Goal: Information Seeking & Learning: Learn about a topic

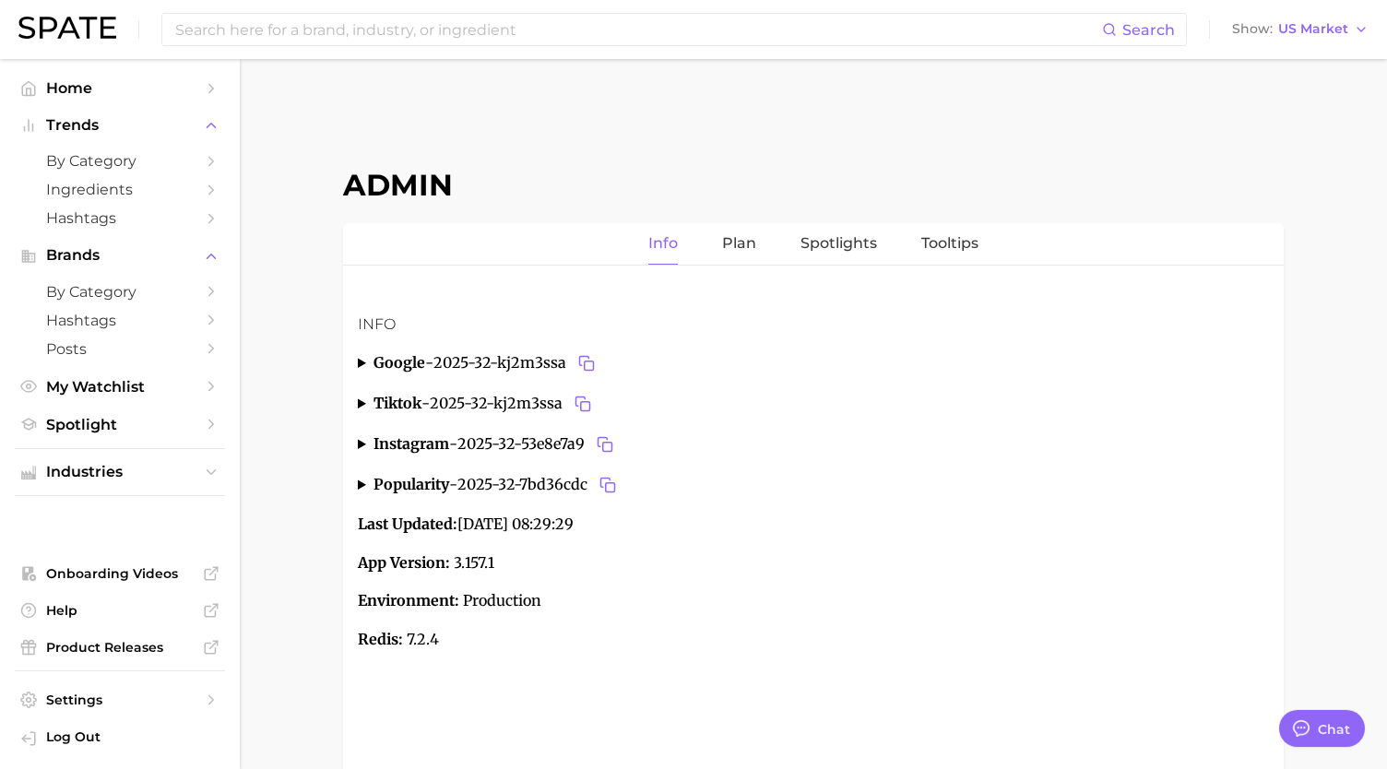
type textarea "x"
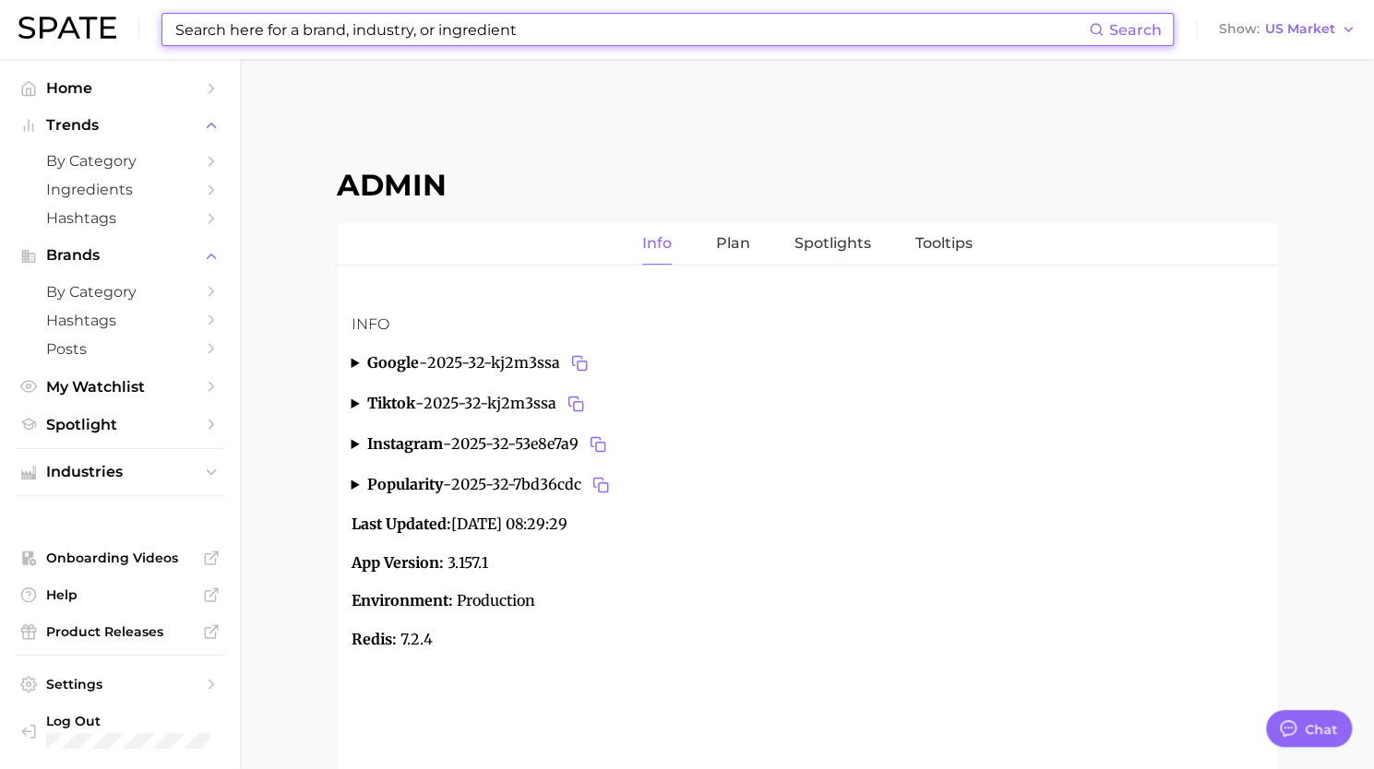
click at [288, 29] on input at bounding box center [630, 29] width 915 height 31
paste input "dubai chocolate strawberries"
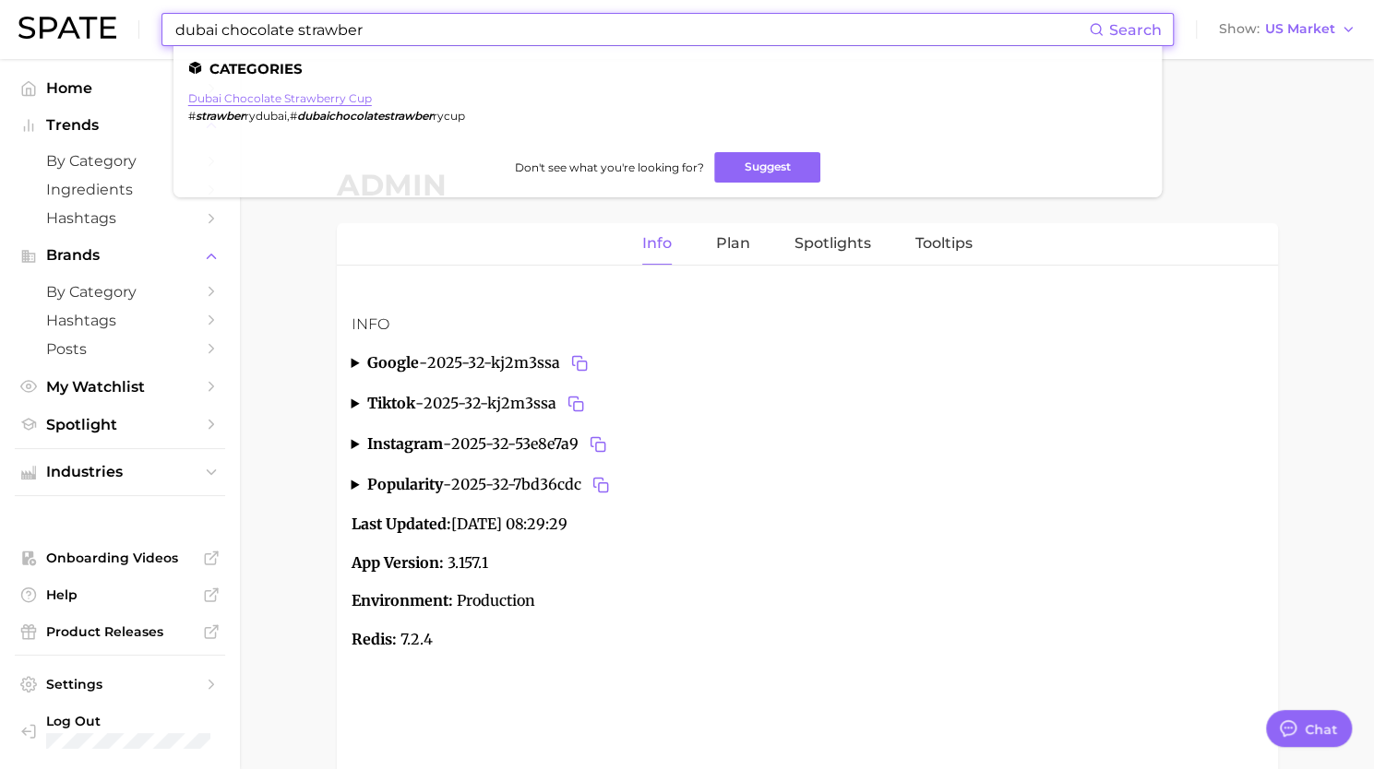
type input "dubai chocolate strawber"
click at [318, 99] on link "dubai chocolate strawberry cup" at bounding box center [280, 98] width 184 height 14
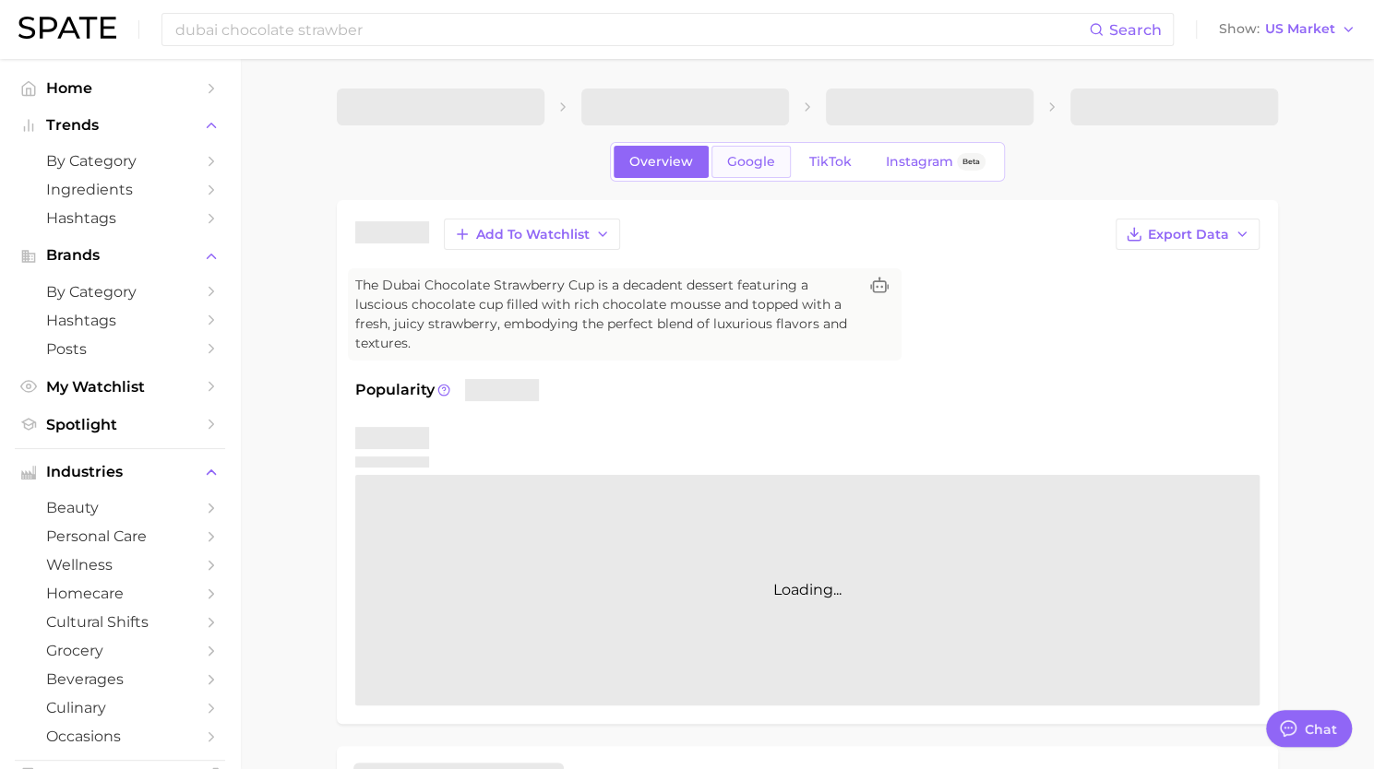
click at [745, 159] on span "Google" at bounding box center [751, 162] width 48 height 16
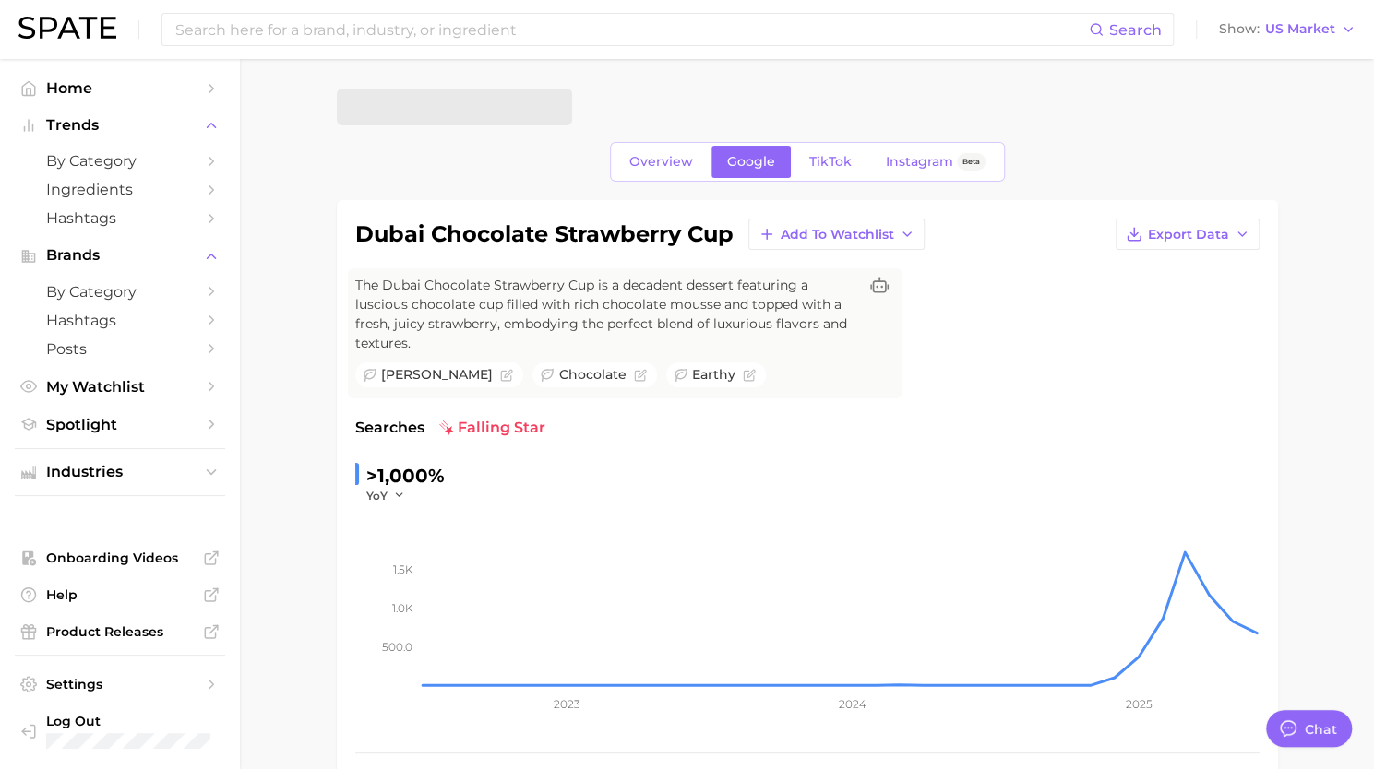
type textarea "x"
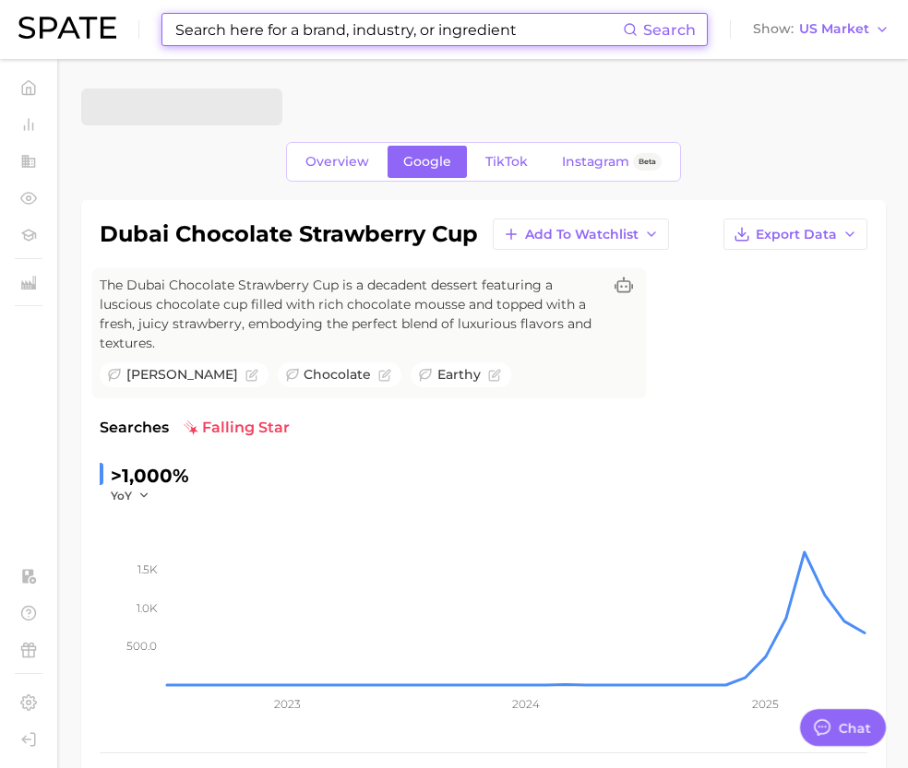
click at [237, 41] on input at bounding box center [397, 29] width 449 height 31
paste input "urolithin"
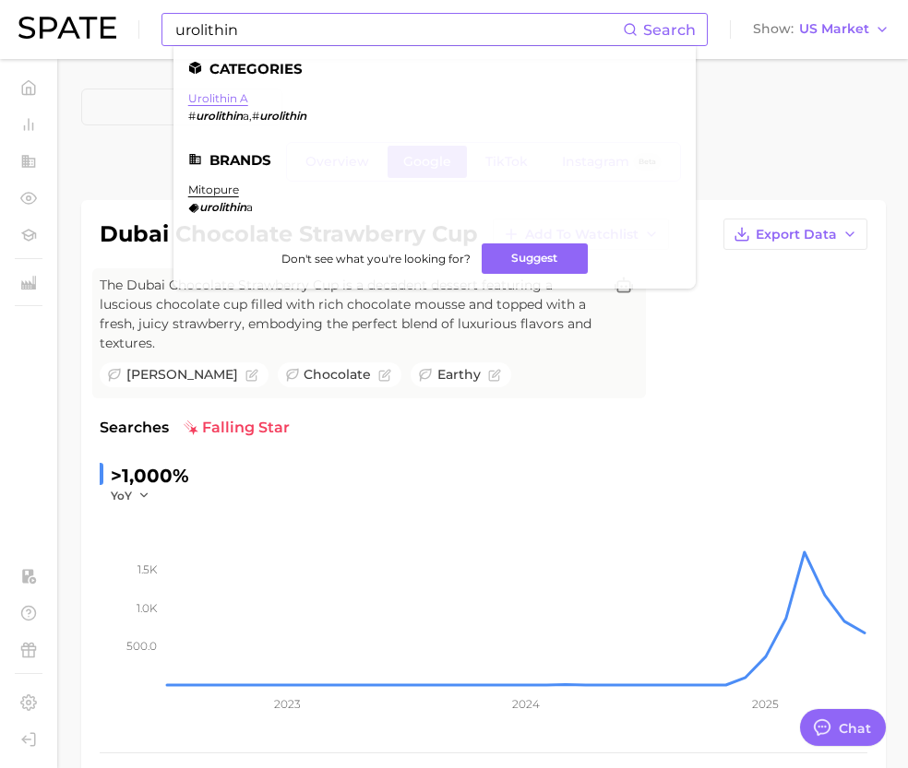
click at [237, 96] on link "urolithin a" at bounding box center [218, 98] width 60 height 14
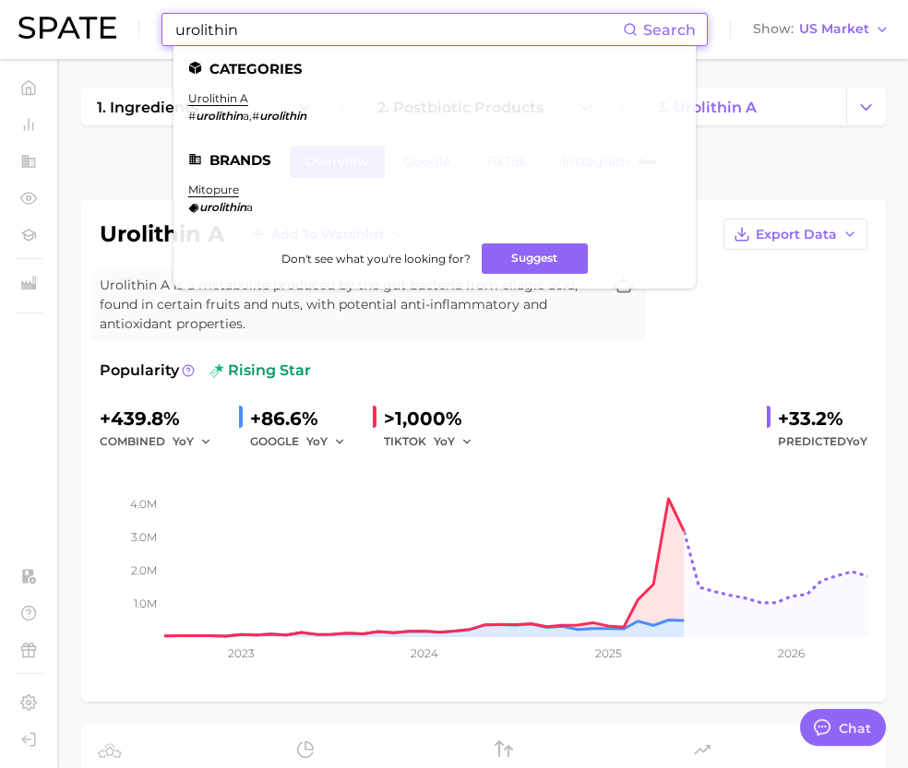
click at [280, 43] on input "urolithin" at bounding box center [397, 29] width 449 height 31
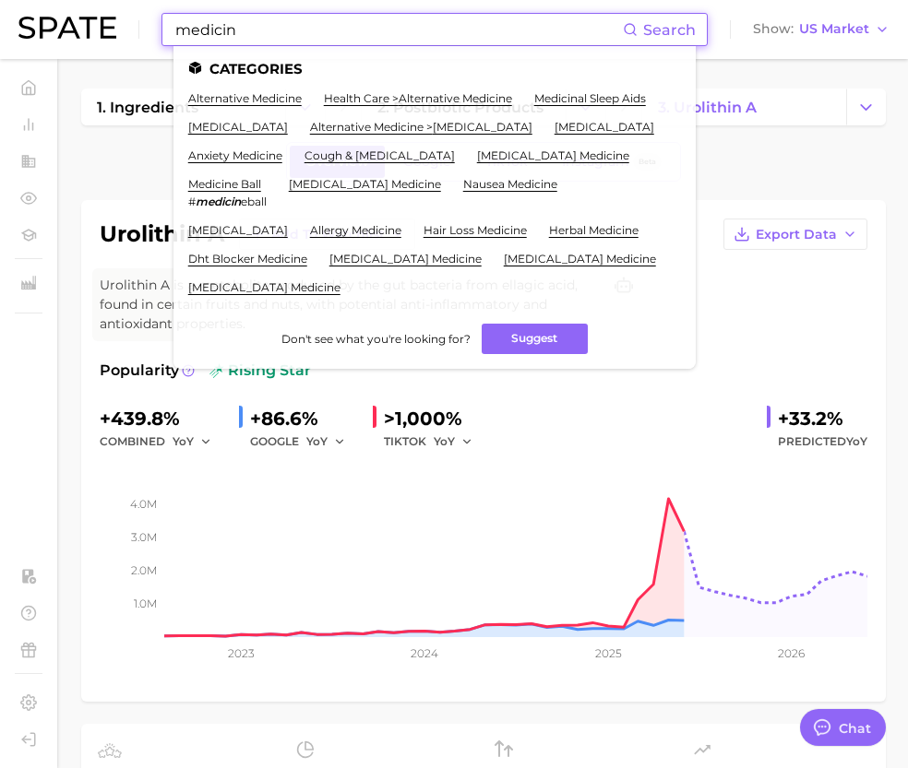
click at [244, 32] on input "medicin" at bounding box center [397, 29] width 449 height 31
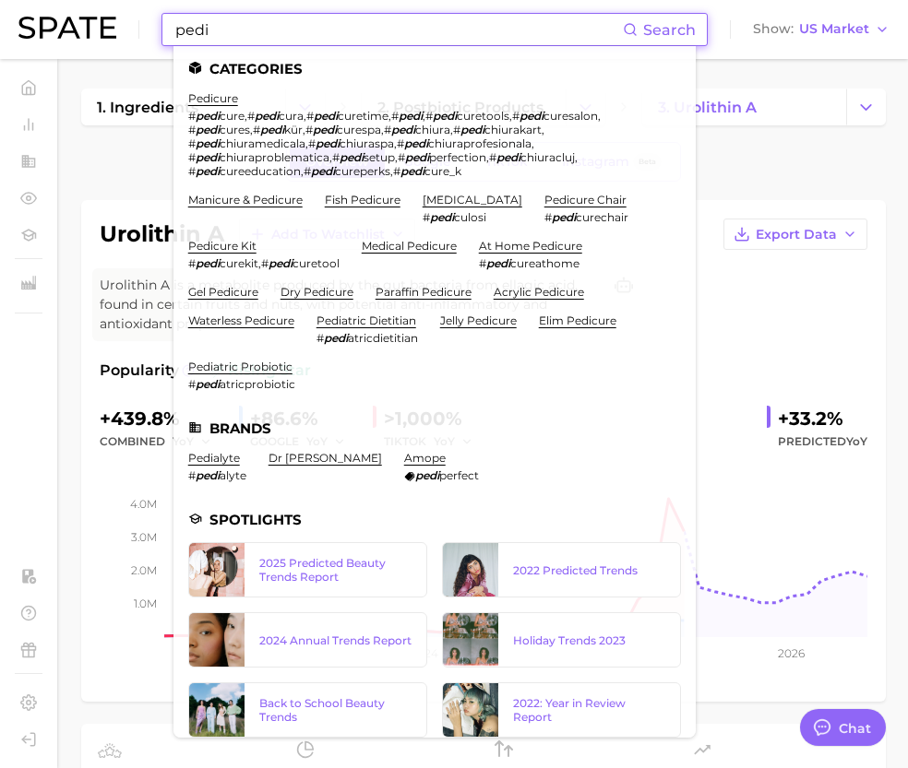
click at [194, 27] on input "pedi" at bounding box center [397, 29] width 449 height 31
paste input "atrics"
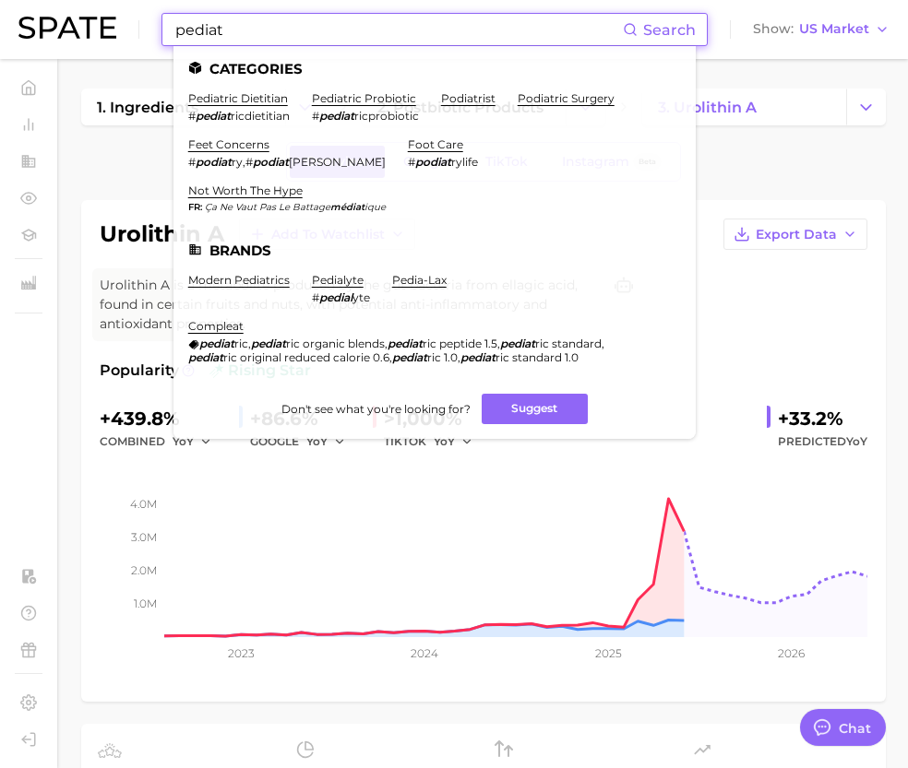
type input "pediat"
